Goal: Information Seeking & Learning: Stay updated

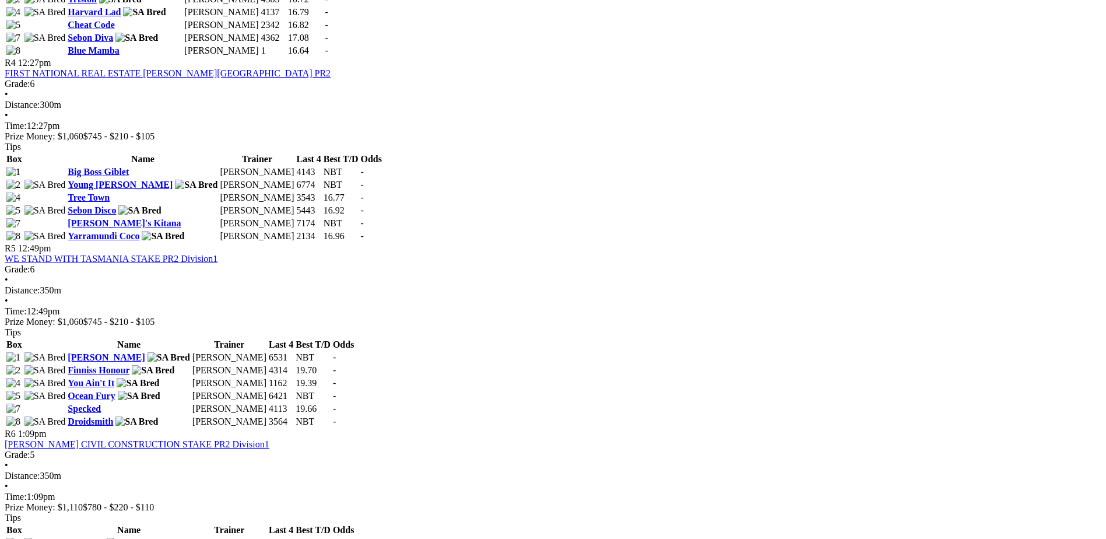
scroll to position [1108, 0]
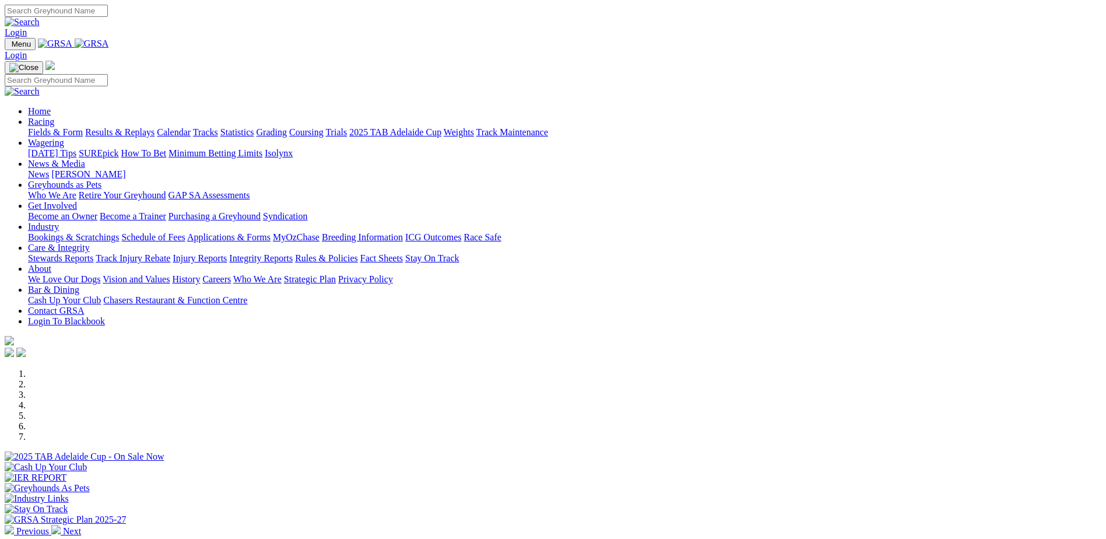
scroll to position [469, 0]
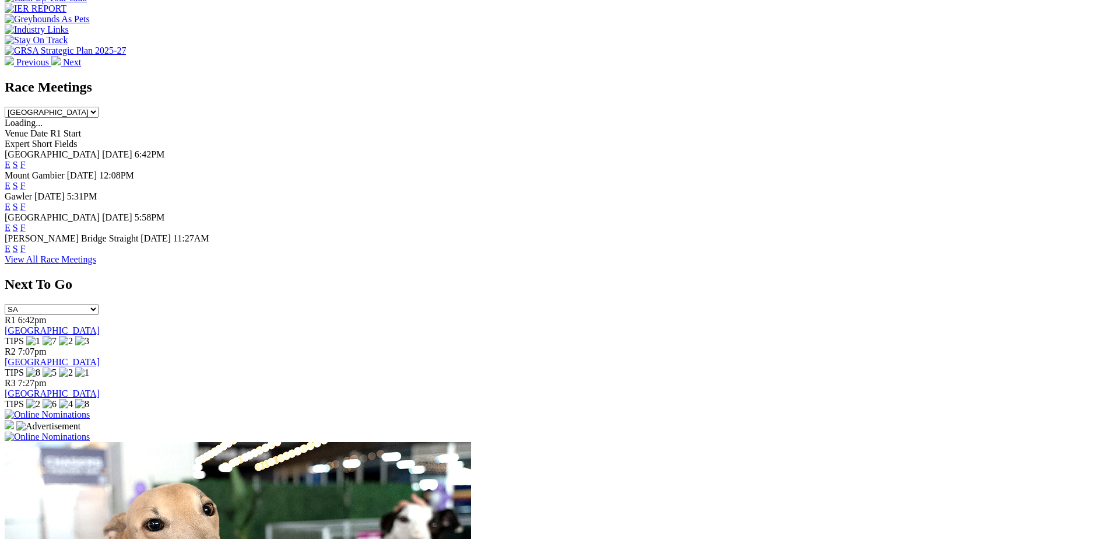
click at [26, 202] on link "F" at bounding box center [22, 207] width 5 height 10
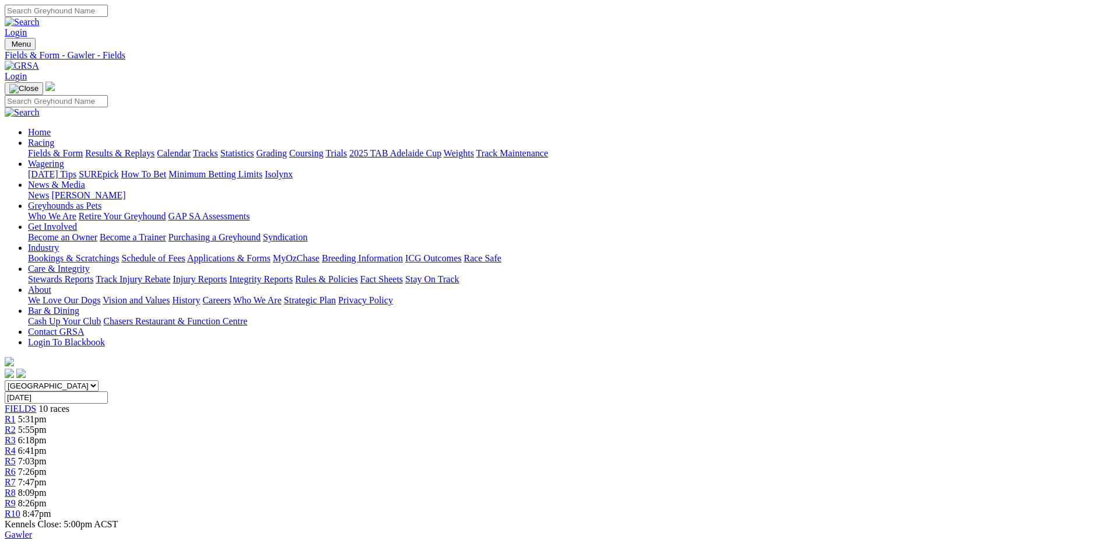
click at [191, 148] on link "Calendar" at bounding box center [174, 153] width 34 height 10
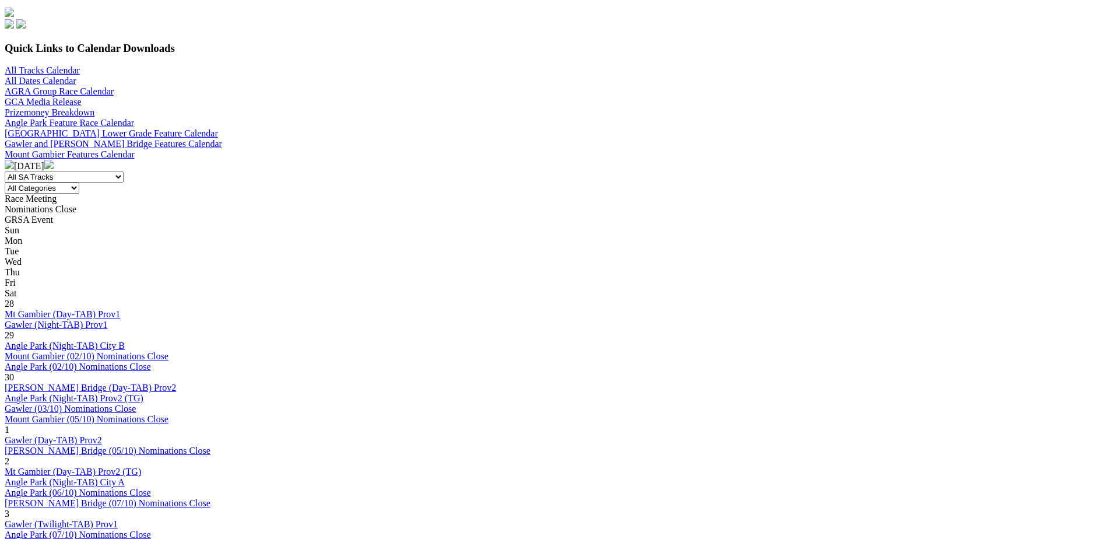
scroll to position [350, 0]
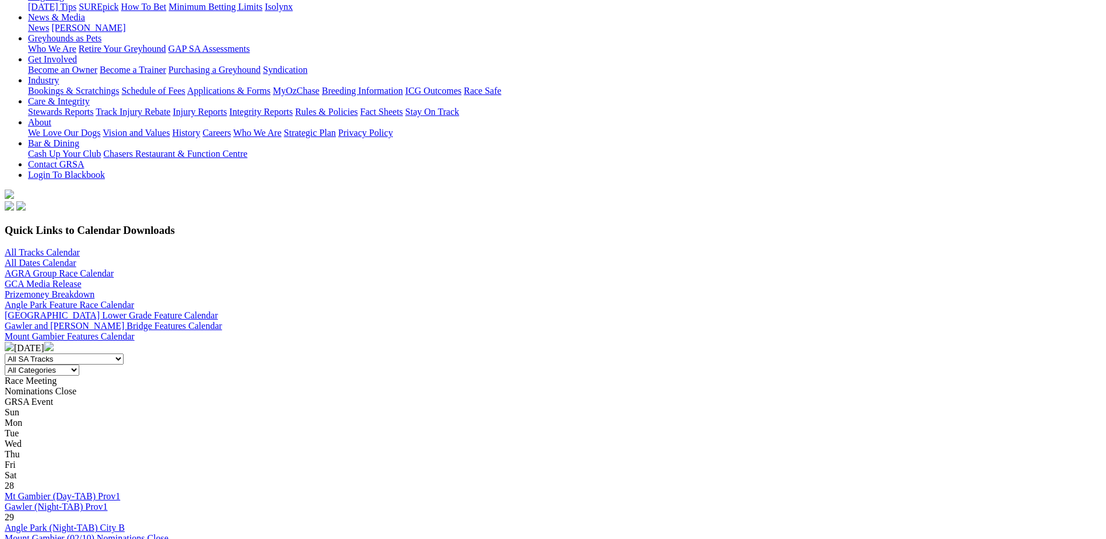
scroll to position [292, 0]
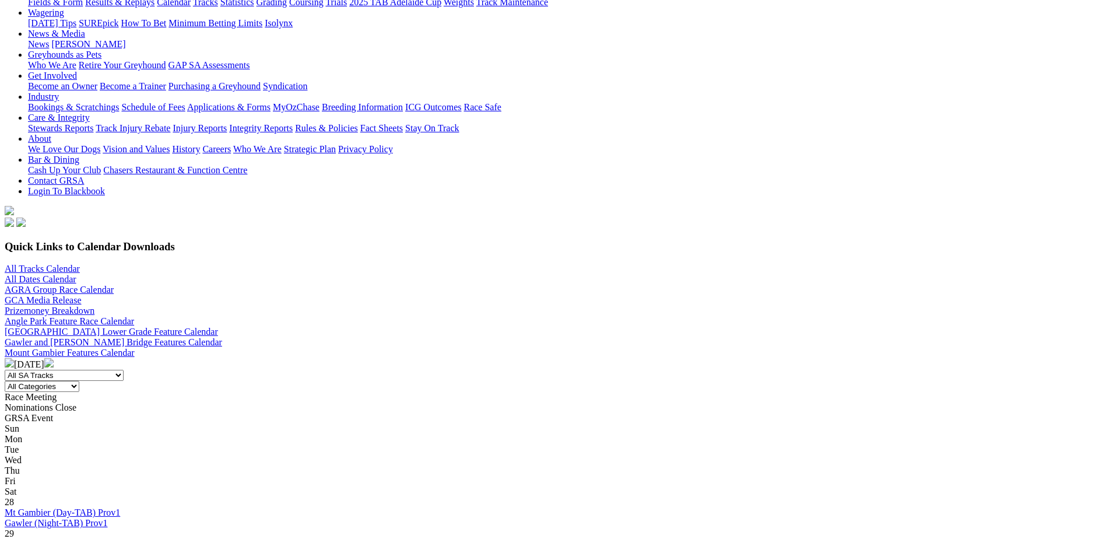
scroll to position [175, 0]
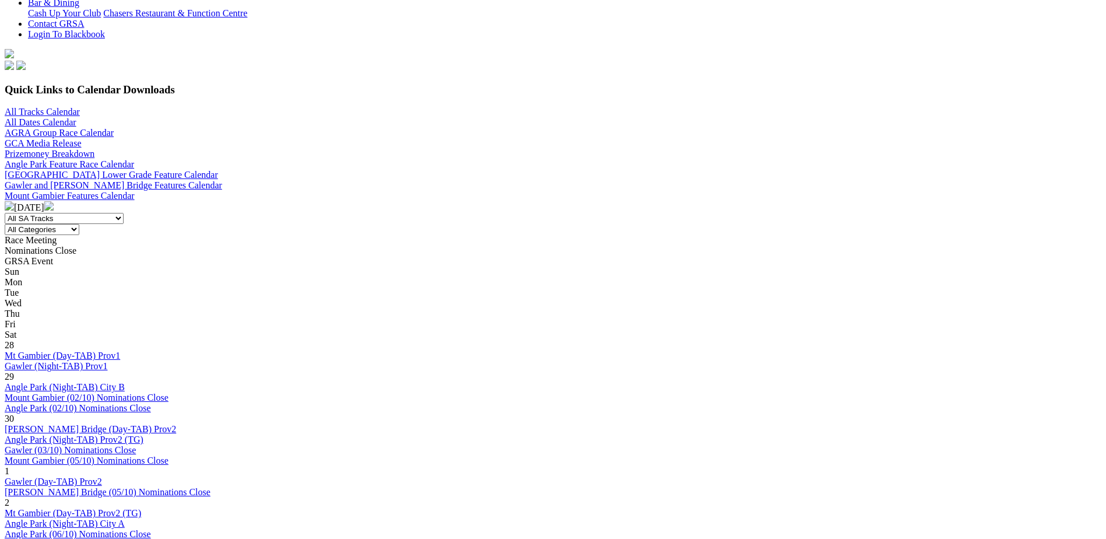
scroll to position [408, 0]
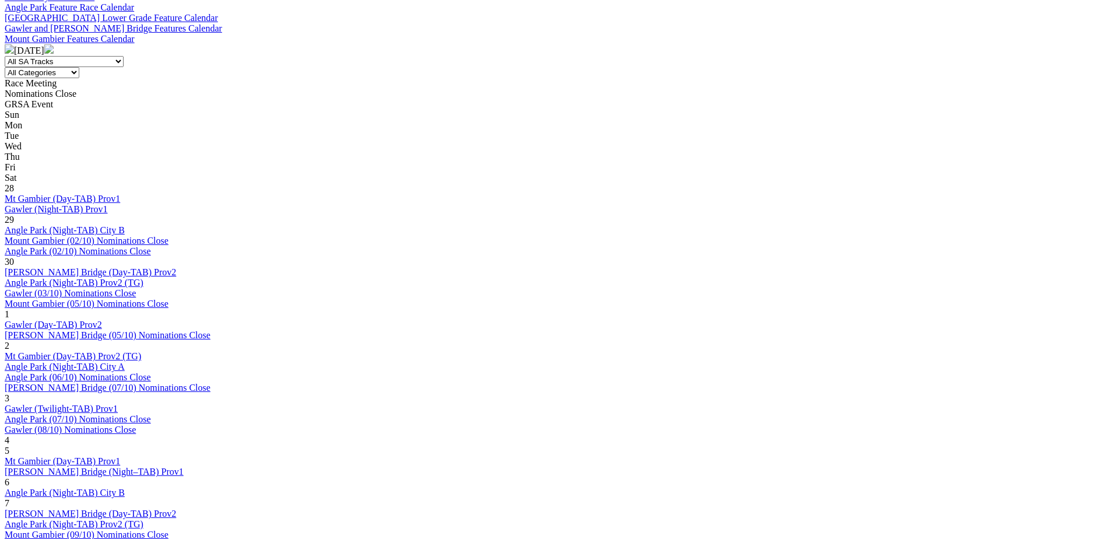
scroll to position [467, 0]
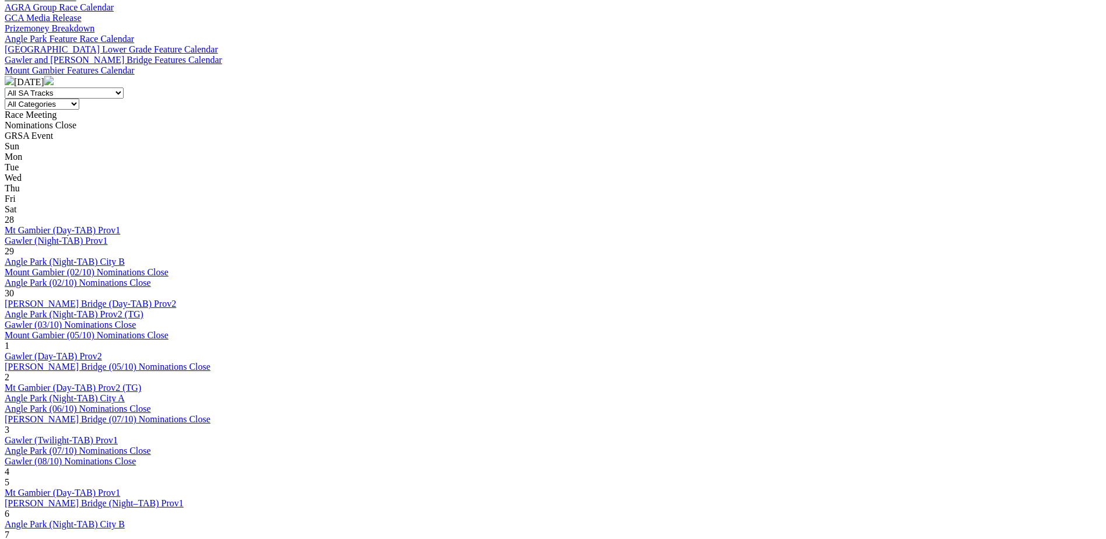
scroll to position [583, 0]
